Goal: Transaction & Acquisition: Purchase product/service

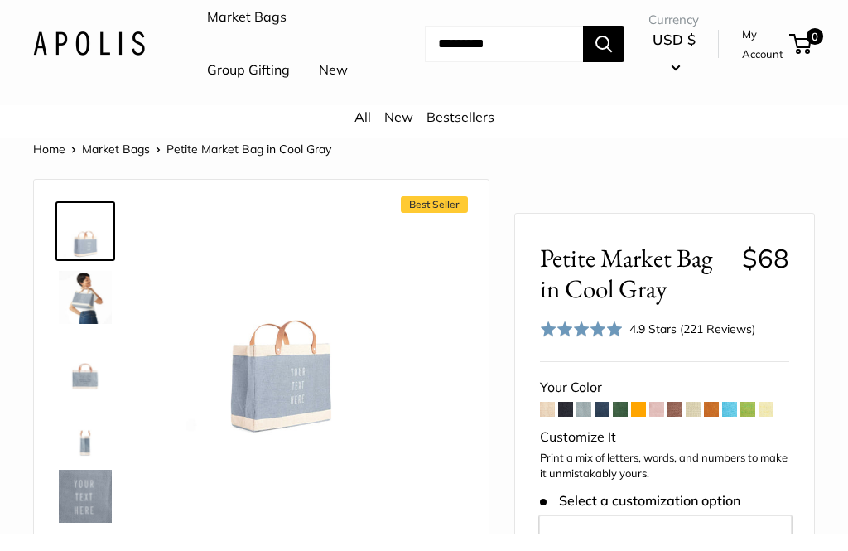
scroll to position [23, 0]
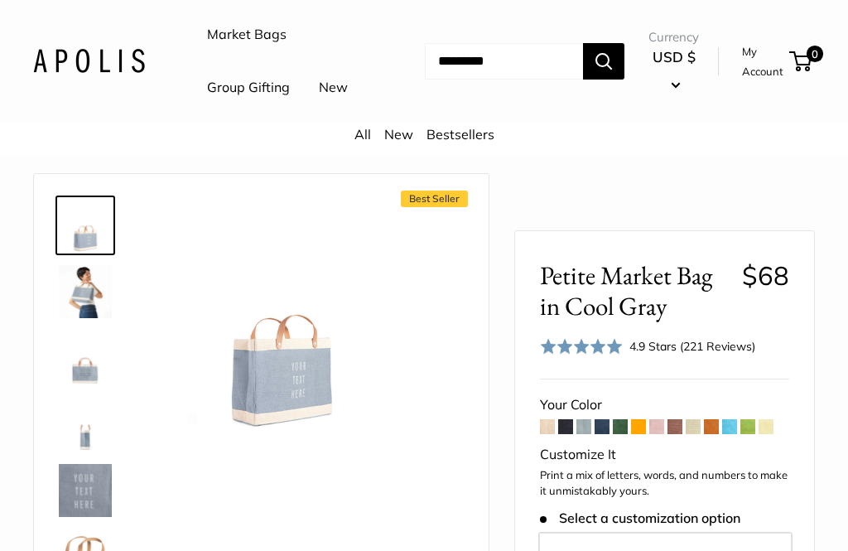
click at [580, 431] on span at bounding box center [583, 426] width 15 height 15
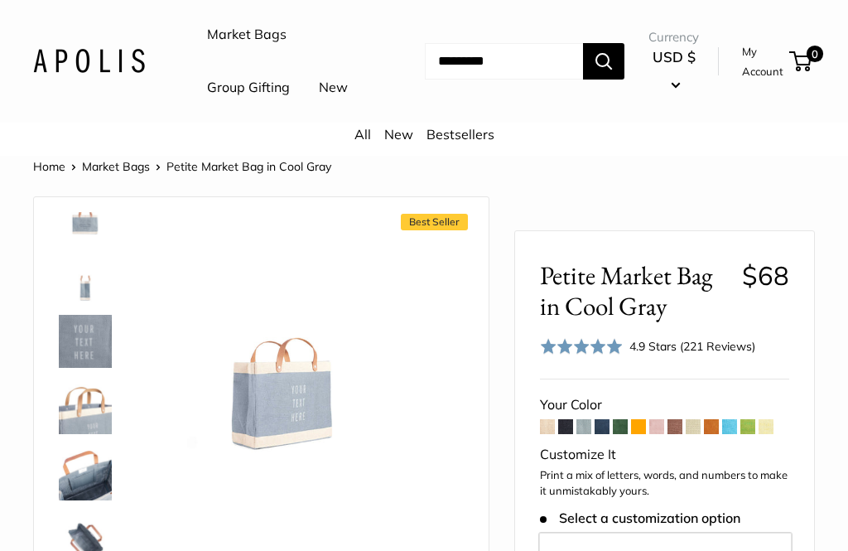
click at [75, 368] on img at bounding box center [85, 341] width 53 height 53
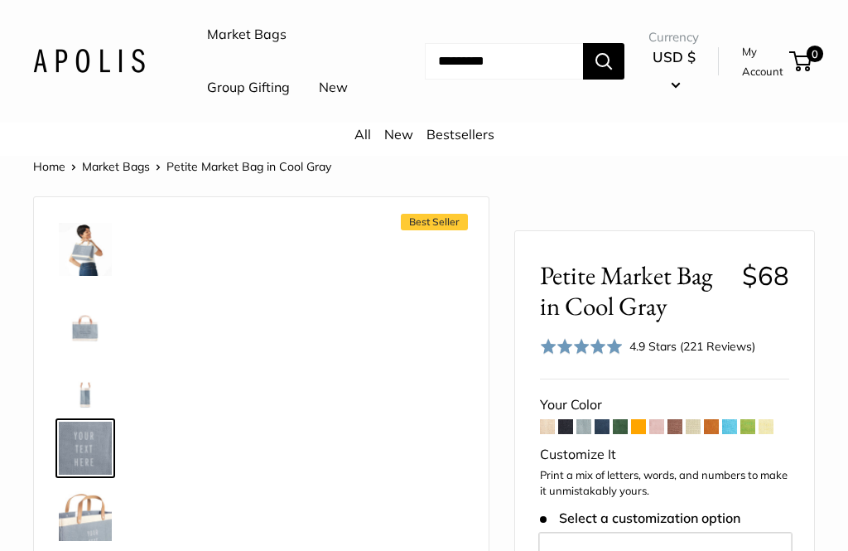
scroll to position [51, 0]
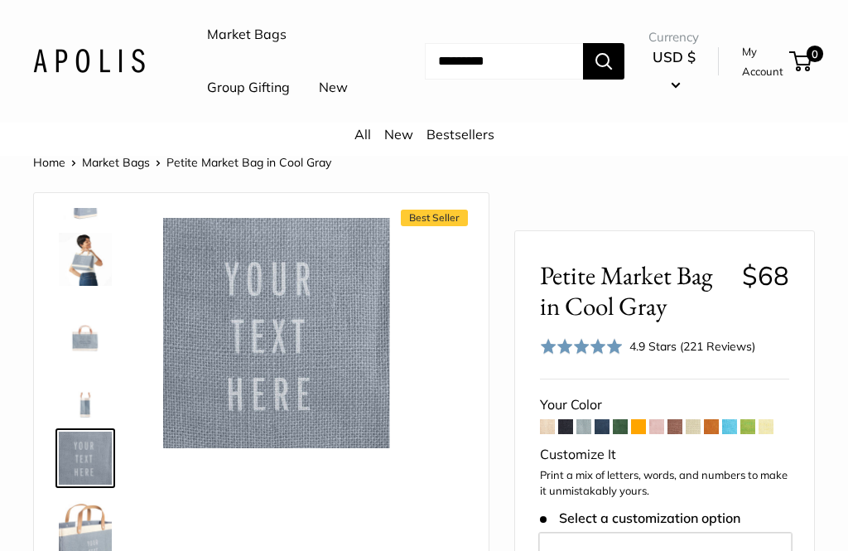
click at [226, 394] on img at bounding box center [274, 333] width 230 height 230
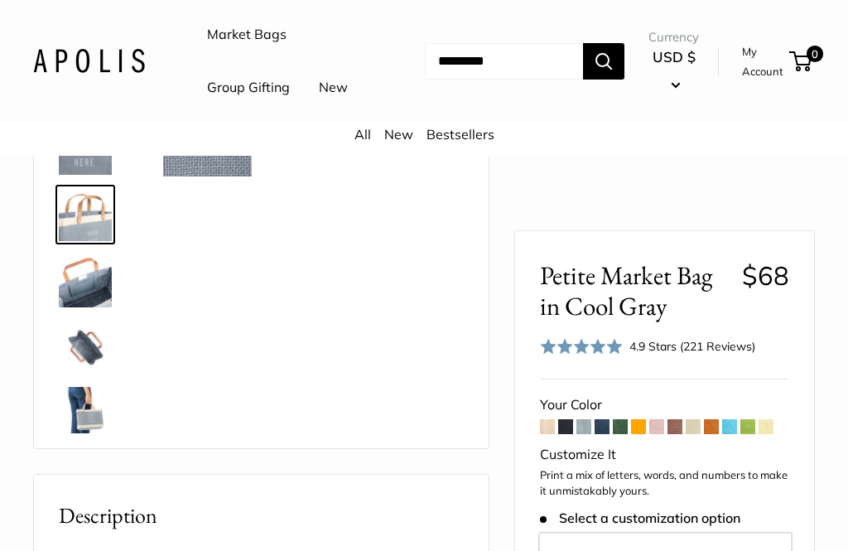
scroll to position [118, 0]
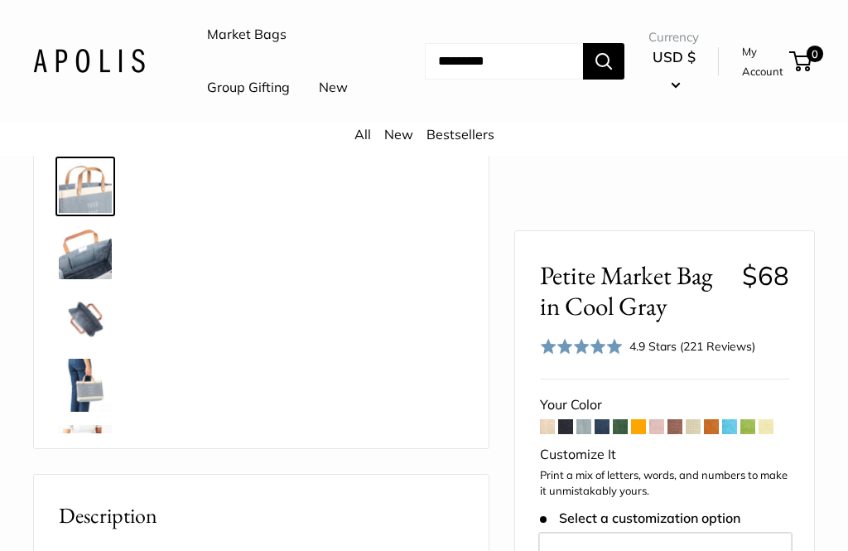
click at [65, 279] on img at bounding box center [85, 252] width 53 height 53
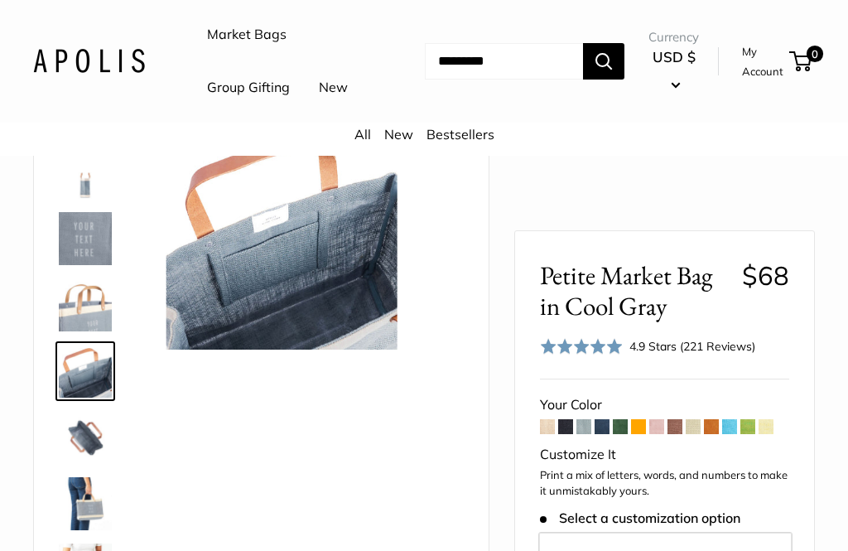
scroll to position [172, 0]
click at [62, 265] on img at bounding box center [85, 238] width 53 height 53
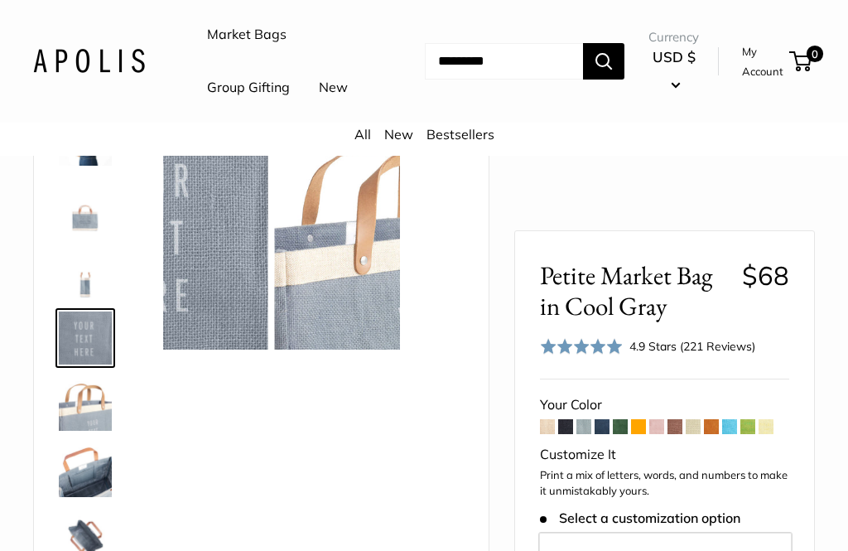
scroll to position [51, 0]
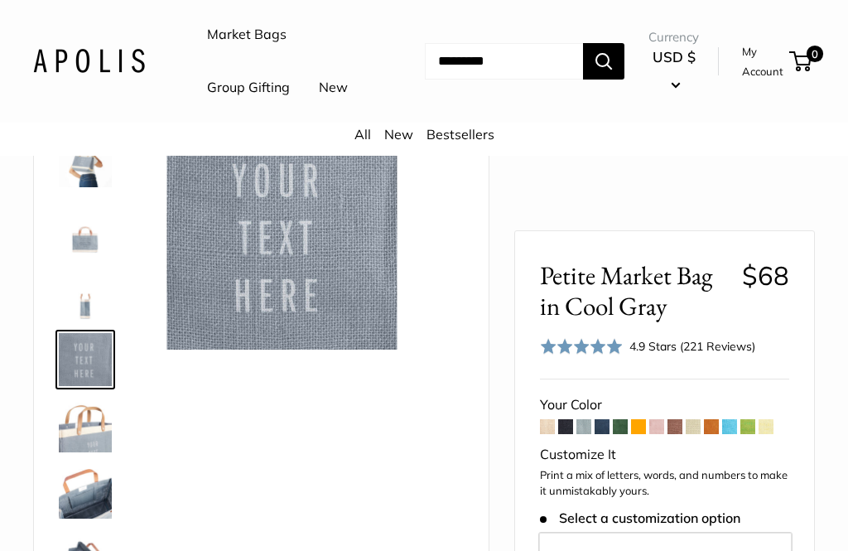
click at [733, 431] on span at bounding box center [729, 426] width 15 height 15
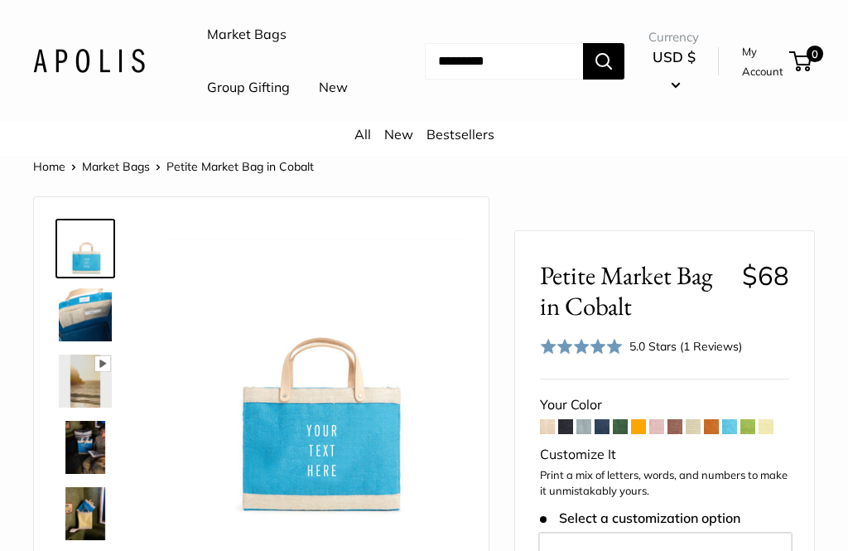
click at [601, 434] on span at bounding box center [602, 426] width 15 height 15
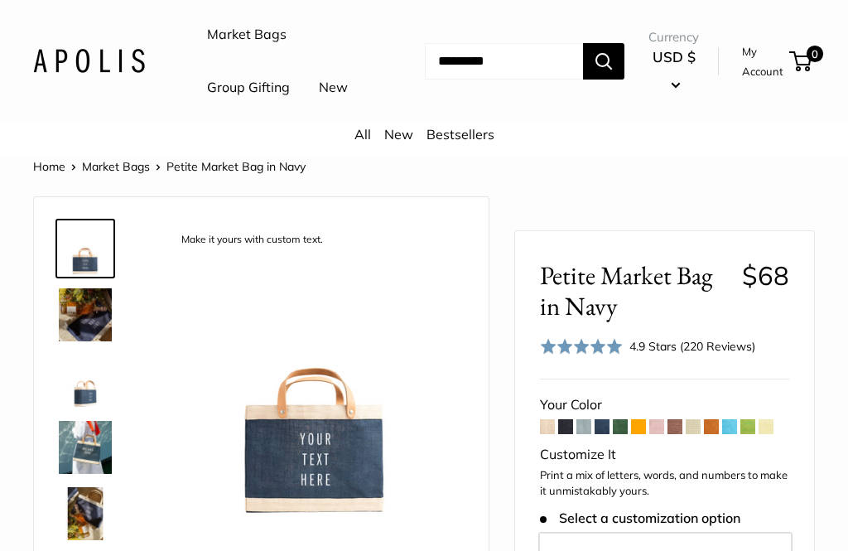
click at [72, 474] on img at bounding box center [85, 447] width 53 height 53
